Goal: Task Accomplishment & Management: Use online tool/utility

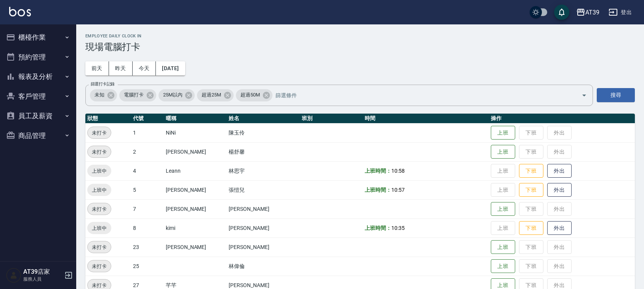
click at [347, 41] on div "Employee Daily Clock In 現場電腦打卡" at bounding box center [359, 43] width 549 height 19
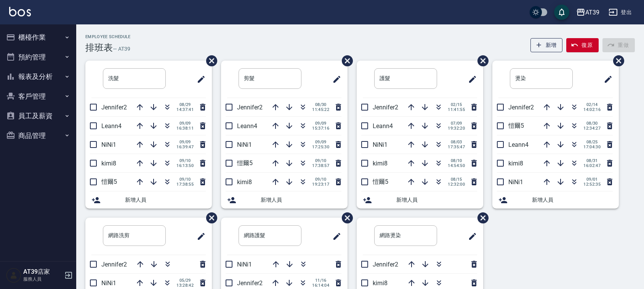
click at [620, 27] on div "Employee Schedule 排班表 — AT39 新增 復原 重做 洗髮 ​ Jennifer2 08/29 14:37:41 Leann4 09/0…" at bounding box center [359, 200] width 567 height 353
drag, startPoint x: 168, startPoint y: 124, endPoint x: 231, endPoint y: 45, distance: 101.1
click at [169, 124] on icon "button" at bounding box center [167, 125] width 9 height 9
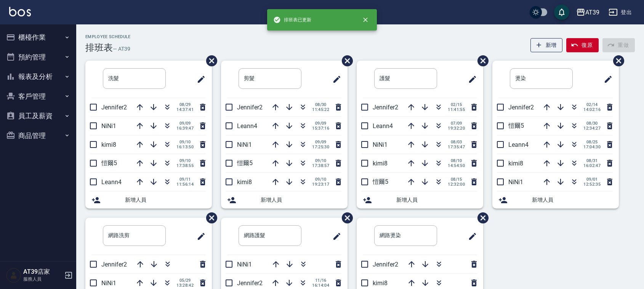
click at [204, 31] on div "Employee Schedule 排班表 — AT39 新增 復原 重做 洗髮 ​ Jennifer2 08/29 14:37:41 NiNi1 09/09…" at bounding box center [359, 200] width 567 height 353
